Goal: Task Accomplishment & Management: Manage account settings

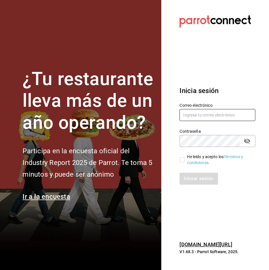
type input "galerias_re@bs.com"
click at [204, 112] on input "galerias_re@bs.com" at bounding box center [218, 115] width 76 height 12
click at [221, 64] on section "Datos incorrectos. Verifica que tu Correo o Contraseña estén bien escritos. Ini…" at bounding box center [215, 135] width 108 height 270
